Goal: Task Accomplishment & Management: Use online tool/utility

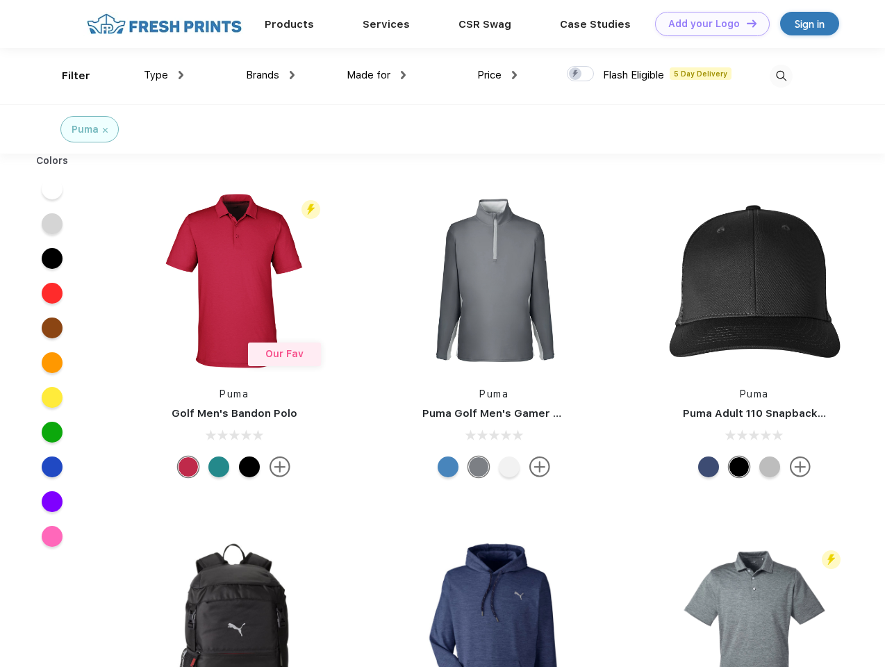
click at [708, 24] on link "Add your Logo Design Tool" at bounding box center [712, 24] width 115 height 24
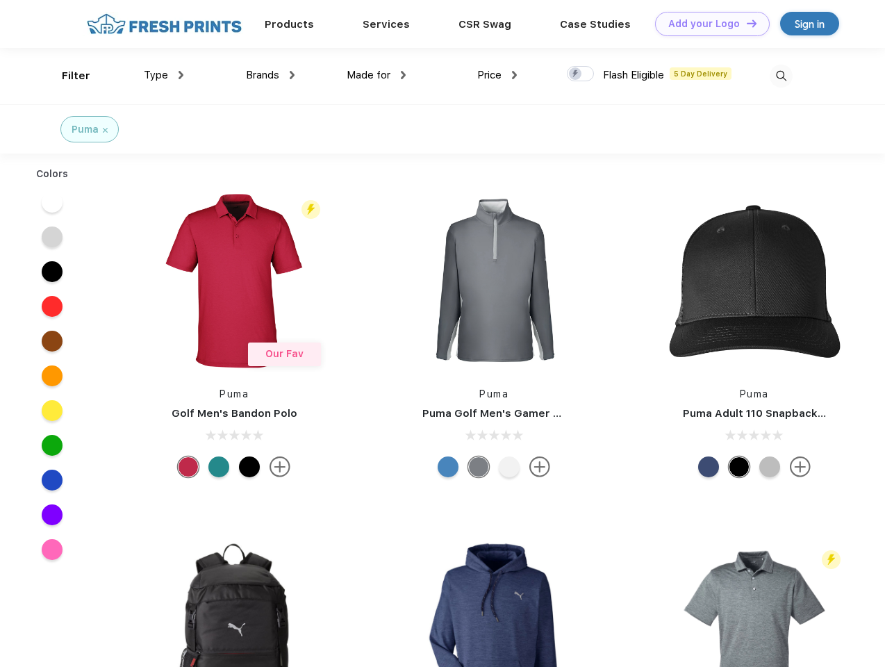
click at [0, 0] on div "Design Tool" at bounding box center [0, 0] width 0 height 0
click at [746, 23] on link "Add your Logo Design Tool" at bounding box center [712, 24] width 115 height 24
click at [67, 76] on div "Filter" at bounding box center [76, 76] width 28 height 16
click at [164, 75] on span "Type" at bounding box center [156, 75] width 24 height 13
click at [270, 75] on span "Brands" at bounding box center [262, 75] width 33 height 13
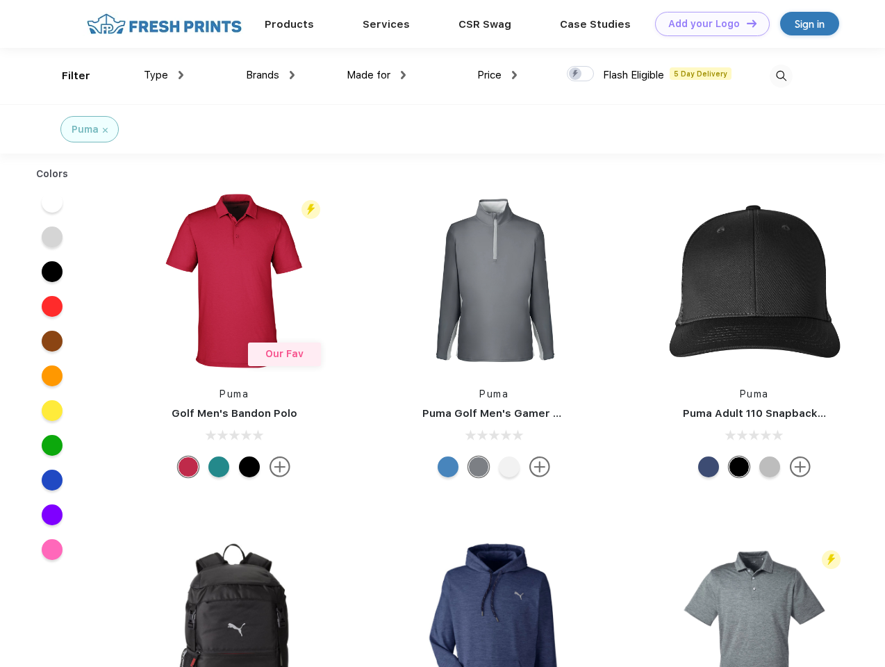
click at [377, 75] on span "Made for" at bounding box center [369, 75] width 44 height 13
click at [498, 75] on span "Price" at bounding box center [489, 75] width 24 height 13
click at [581, 74] on div at bounding box center [580, 73] width 27 height 15
click at [576, 74] on input "checkbox" at bounding box center [571, 69] width 9 height 9
click at [781, 76] on img at bounding box center [781, 76] width 23 height 23
